Goal: Transaction & Acquisition: Purchase product/service

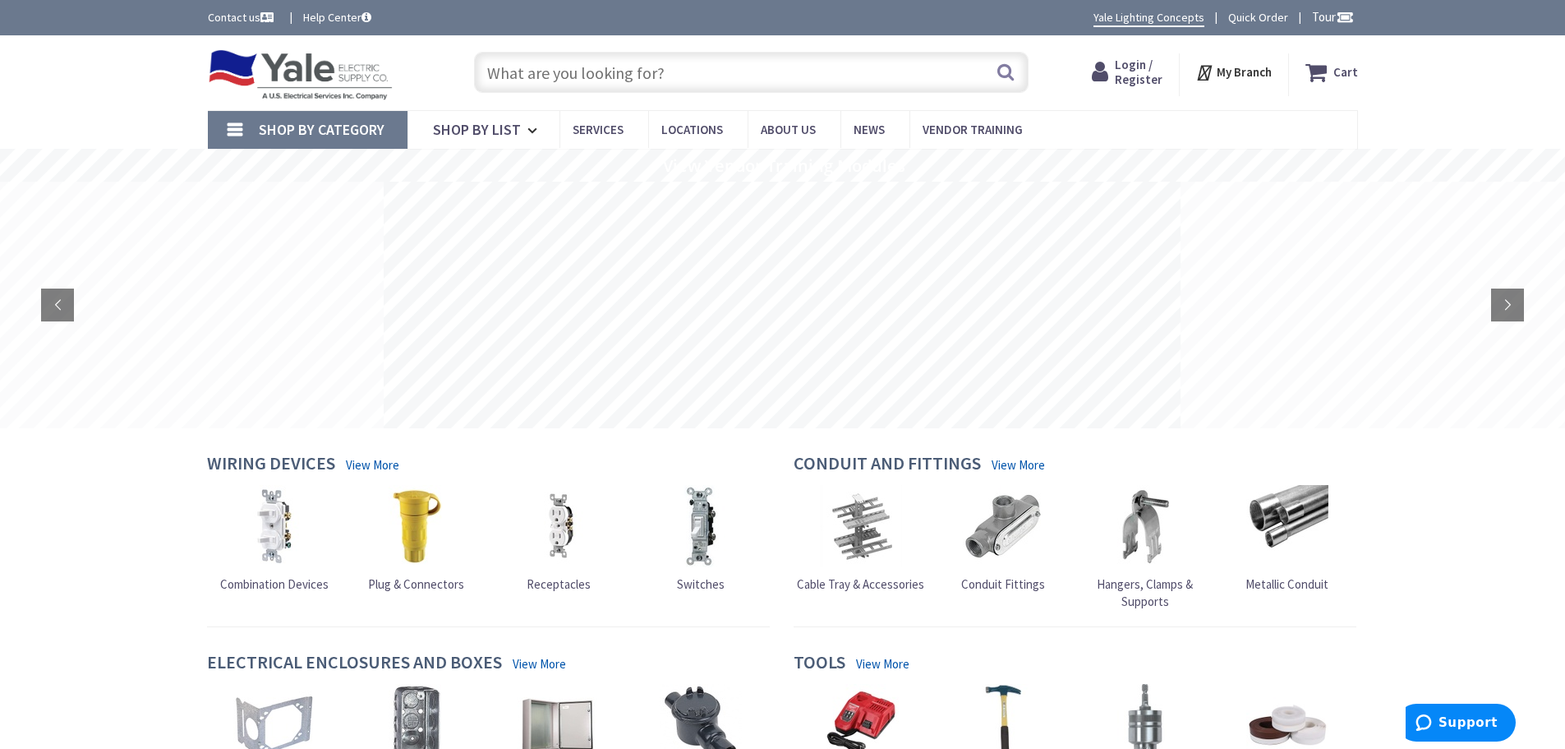
click at [1216, 73] on icon at bounding box center [1206, 73] width 21 height 30
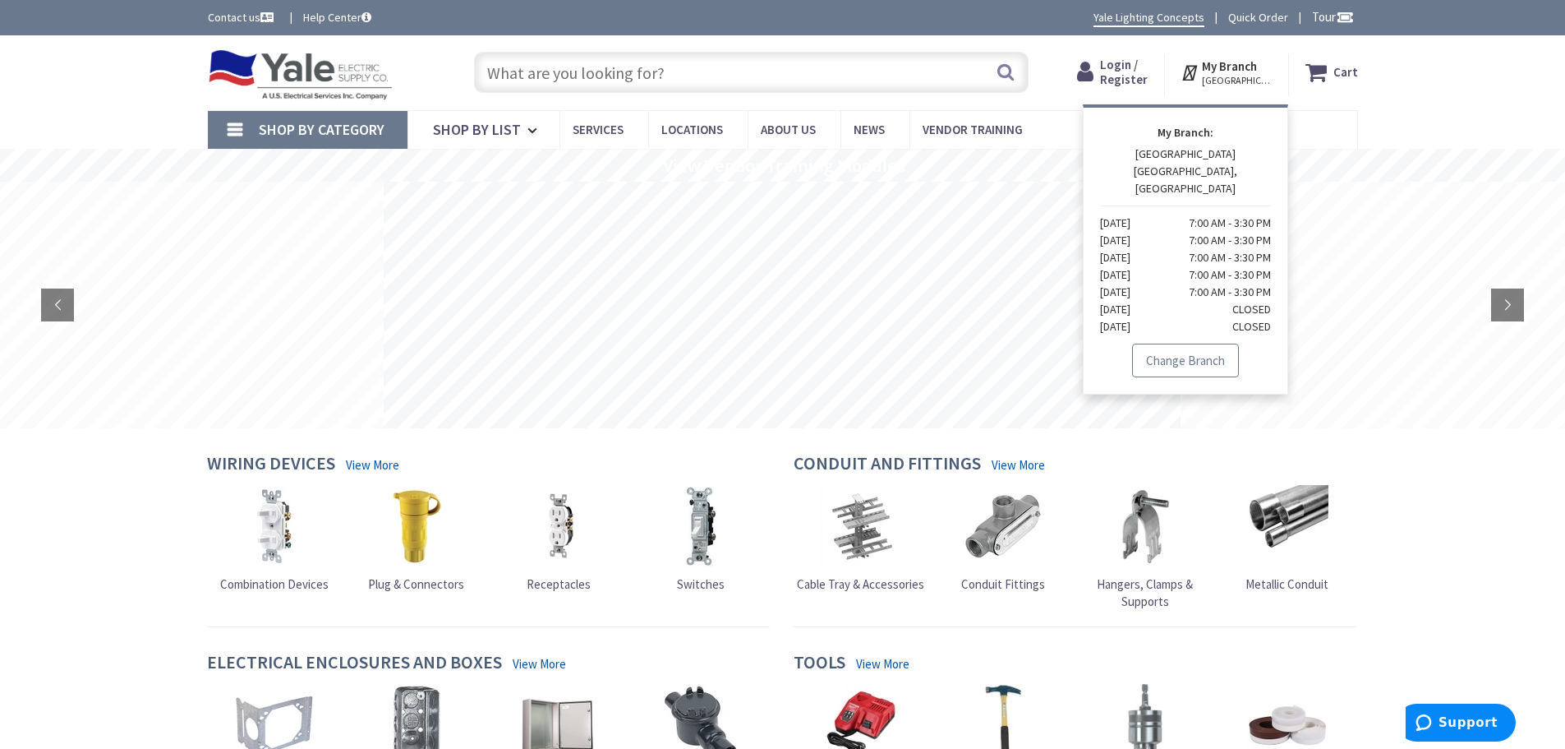
click at [1187, 343] on link "Change Branch" at bounding box center [1185, 360] width 107 height 35
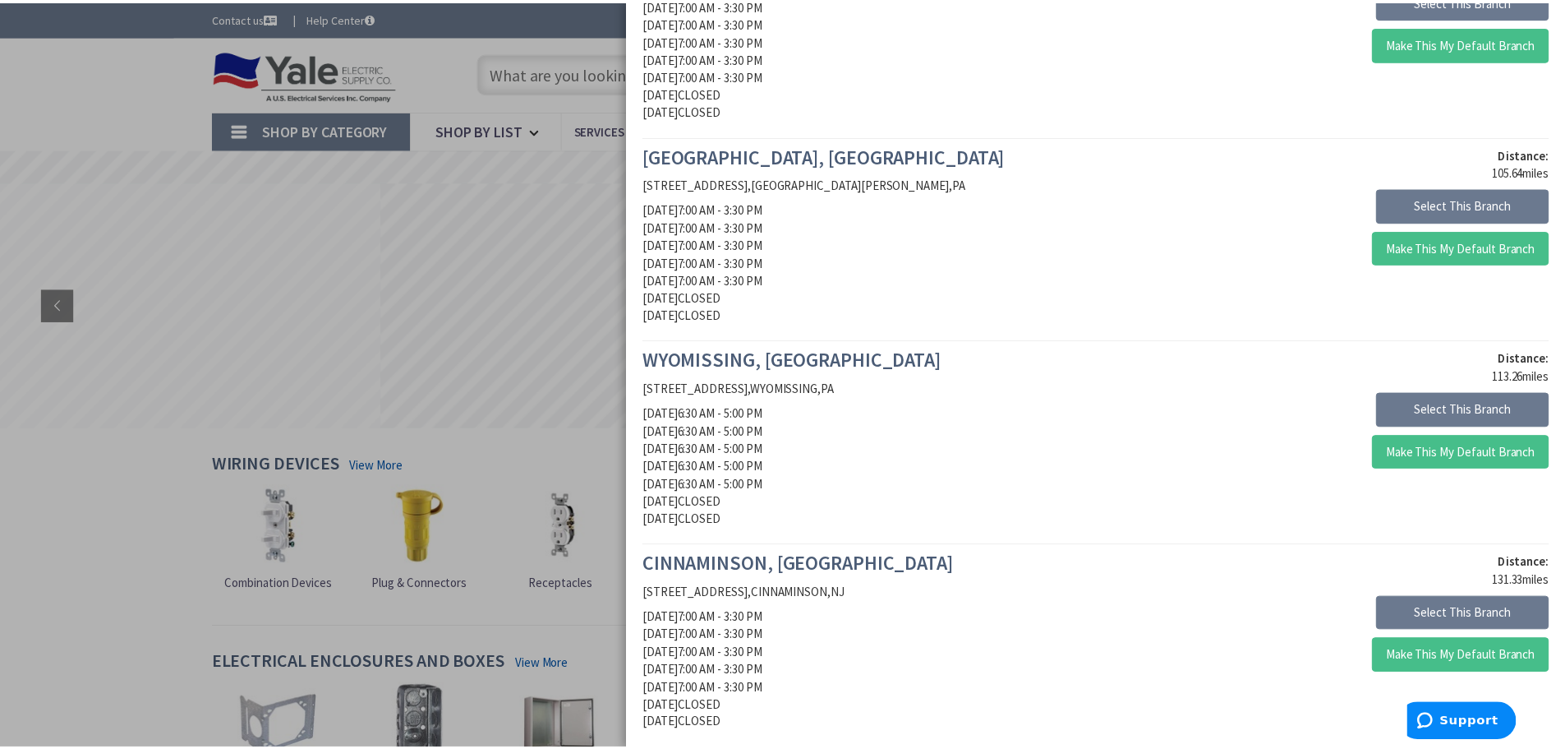
scroll to position [1397, 0]
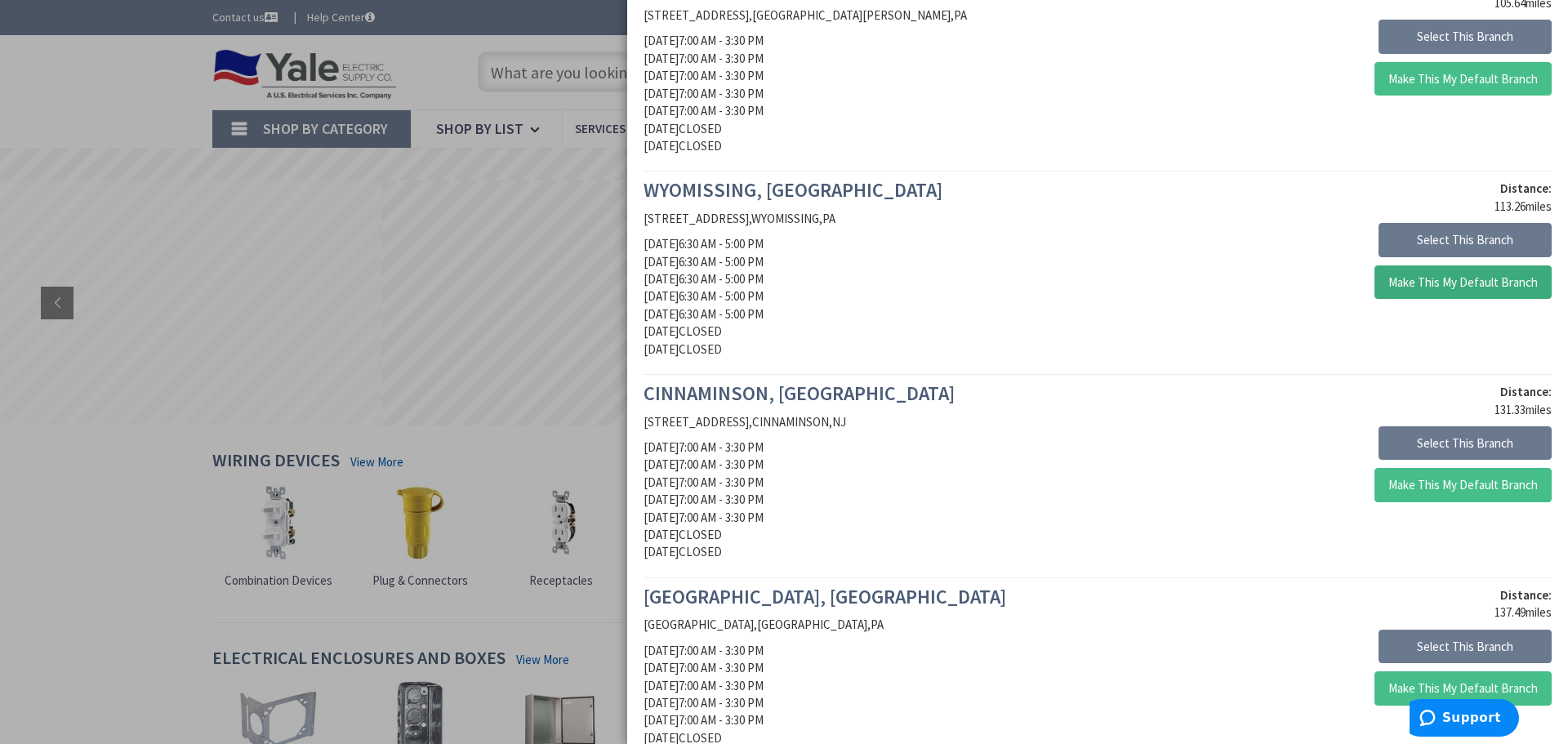
click at [1443, 288] on button "Make This My Default Branch" at bounding box center [1463, 282] width 177 height 35
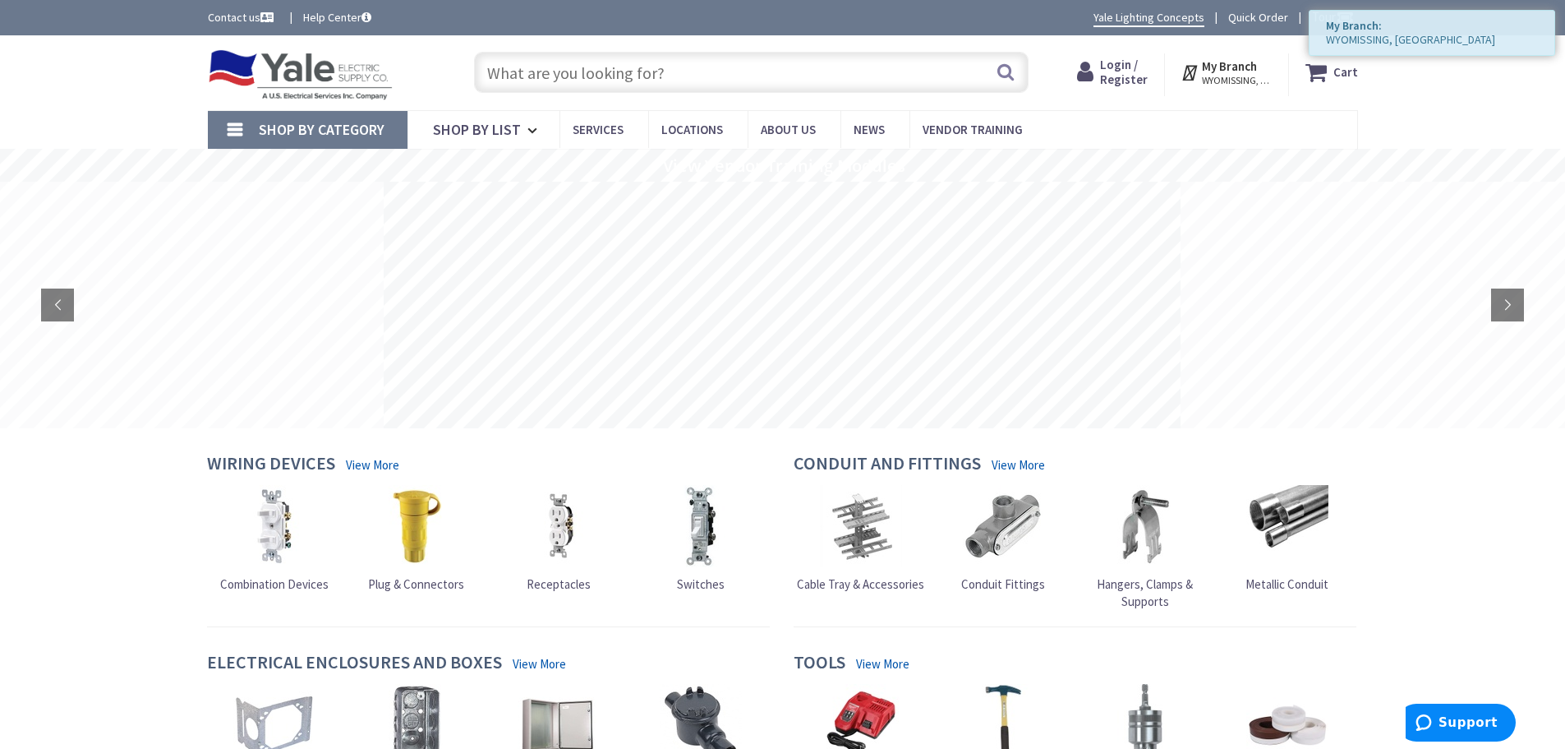
click at [814, 87] on input "text" at bounding box center [751, 72] width 555 height 41
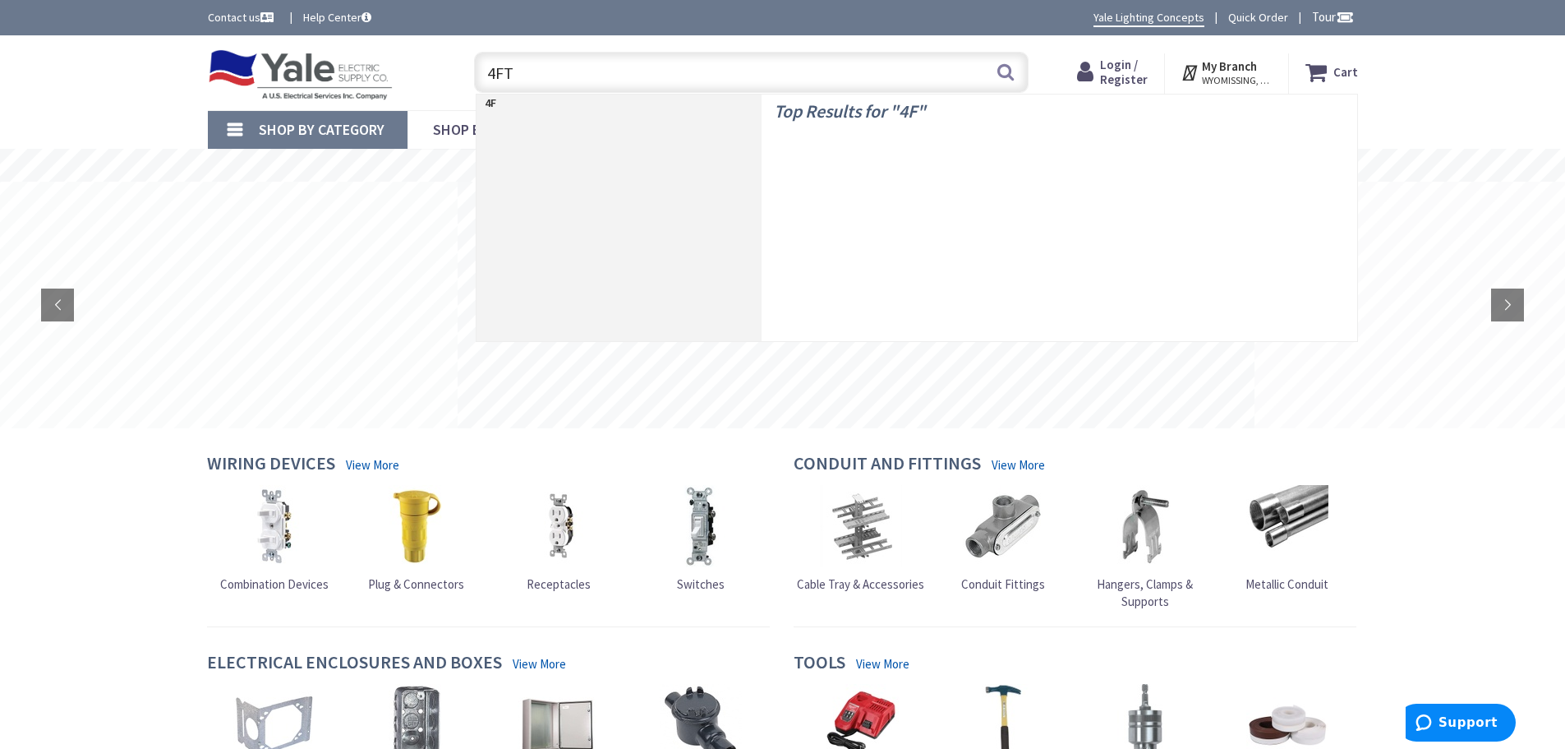
type input "4FT"
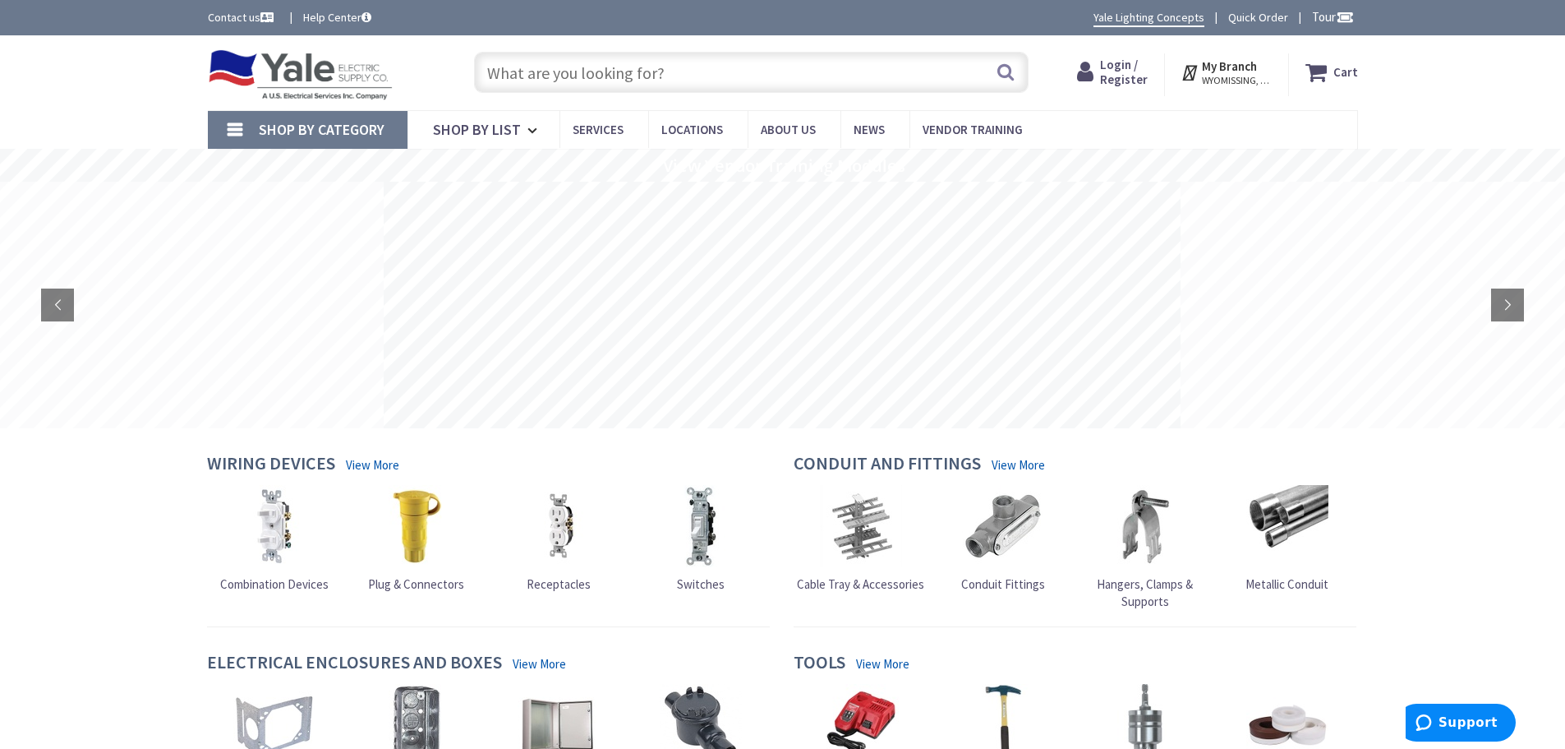
click at [864, 66] on input "text" at bounding box center [751, 72] width 555 height 41
click at [864, 65] on input "text" at bounding box center [751, 72] width 555 height 41
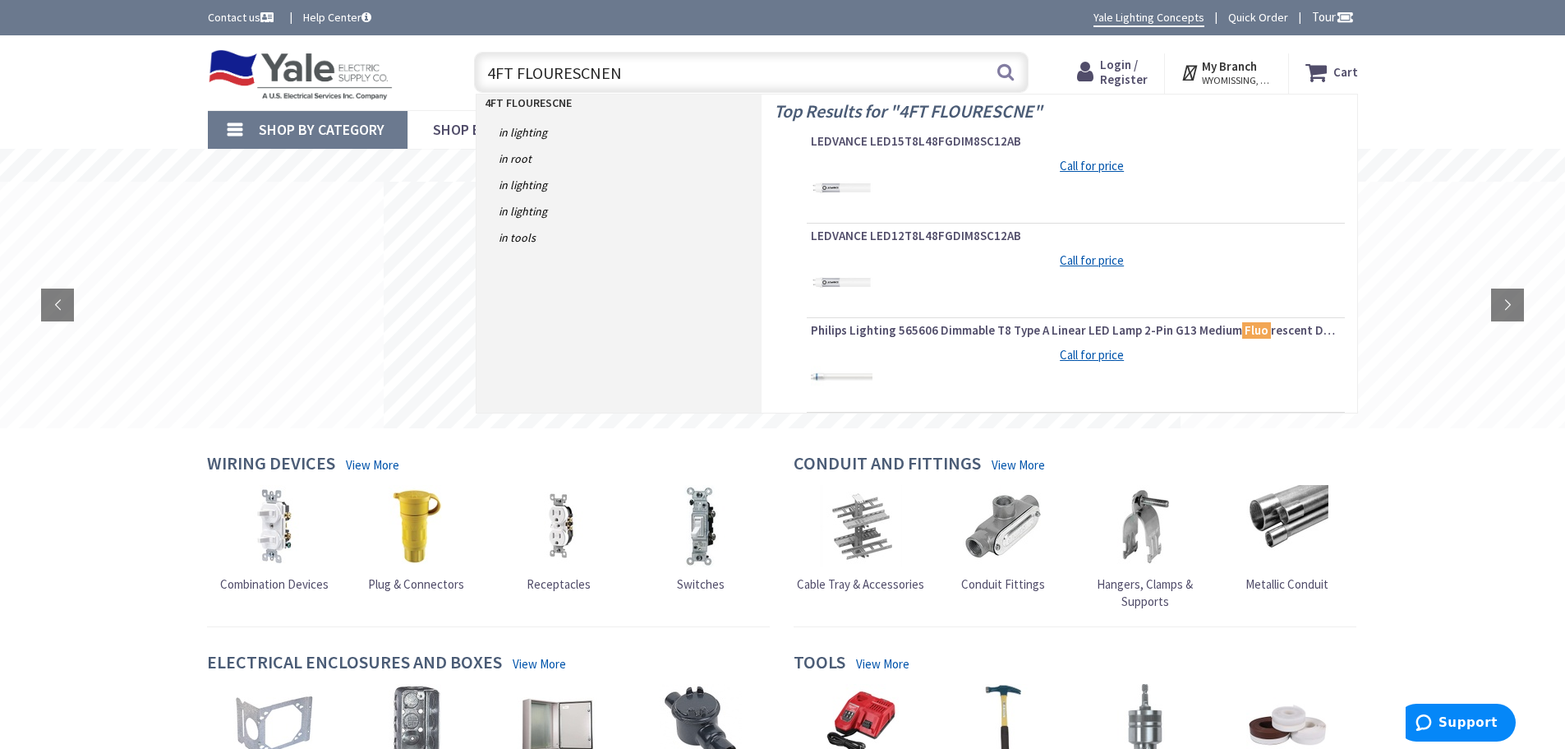
type input "4FT FLOURESCNENT"
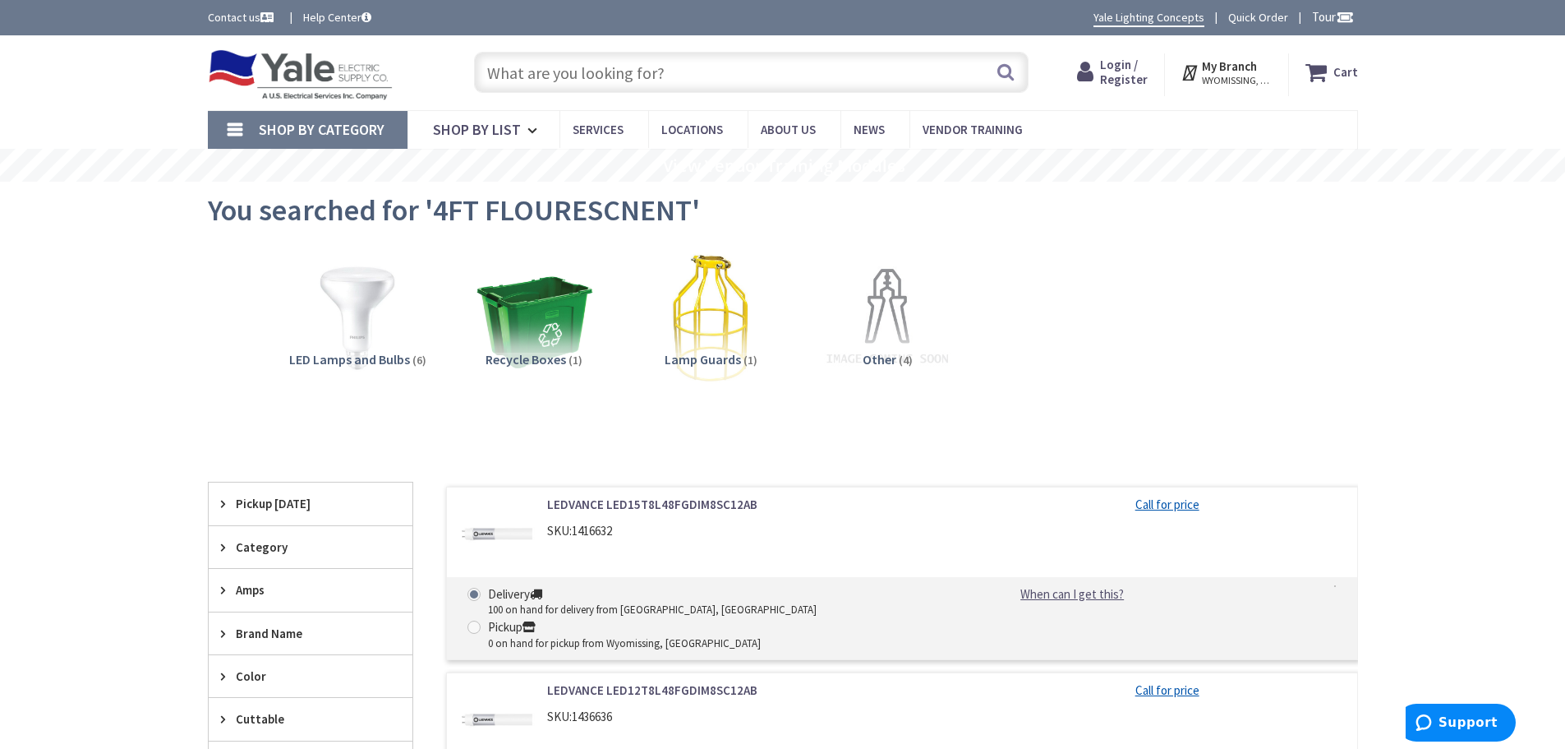
click at [994, 243] on div "LED Lamps and Bulbs (6) Recycle Boxes (1) Lamp Guards (1) Other (4)" at bounding box center [783, 330] width 1093 height 177
